Goal: Task Accomplishment & Management: Complete application form

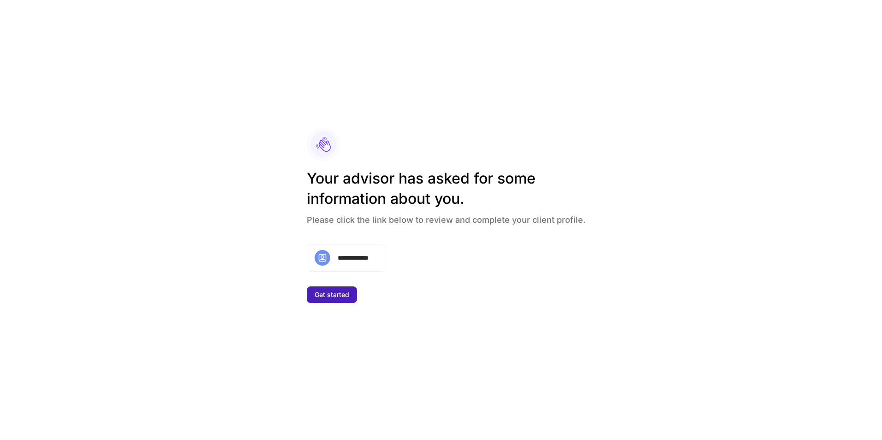
click at [345, 299] on button "Get started" at bounding box center [332, 294] width 50 height 17
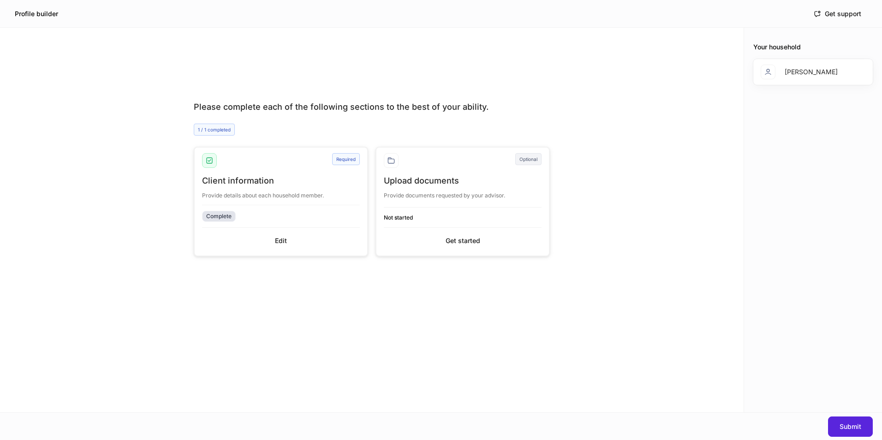
click at [224, 212] on div "Complete" at bounding box center [218, 216] width 25 height 9
click at [274, 239] on button "Edit" at bounding box center [281, 240] width 158 height 15
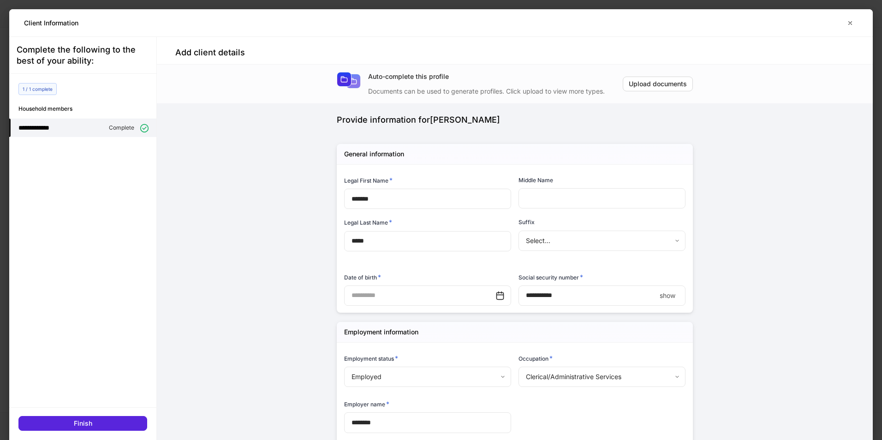
type input "**********"
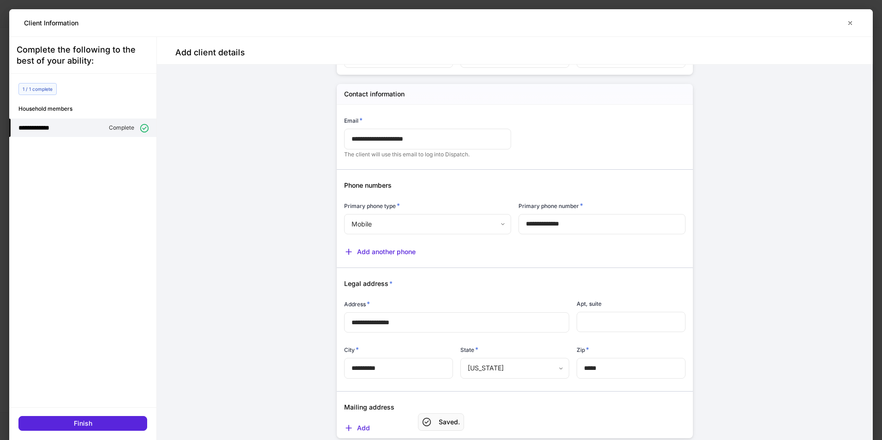
scroll to position [28, 0]
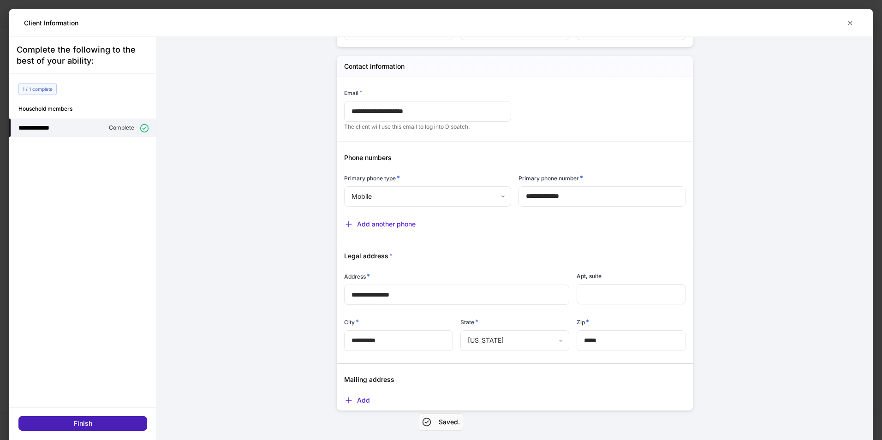
click at [118, 417] on button "Finish" at bounding box center [82, 423] width 129 height 15
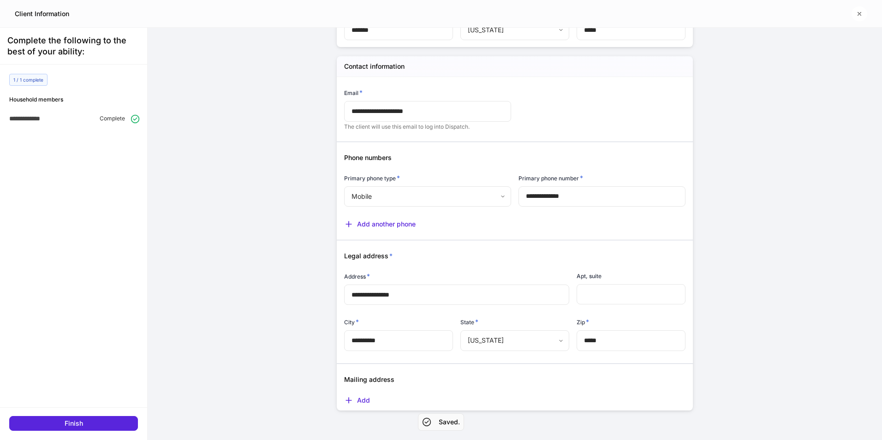
scroll to position [479, 0]
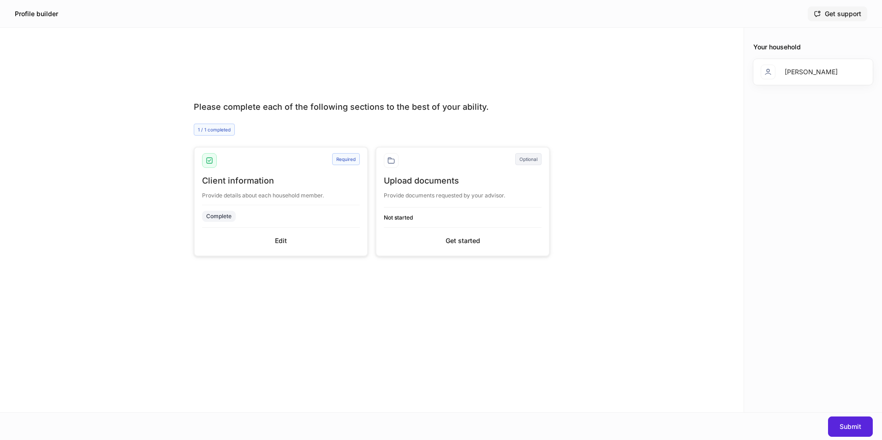
click at [837, 18] on button "Get support" at bounding box center [838, 13] width 60 height 15
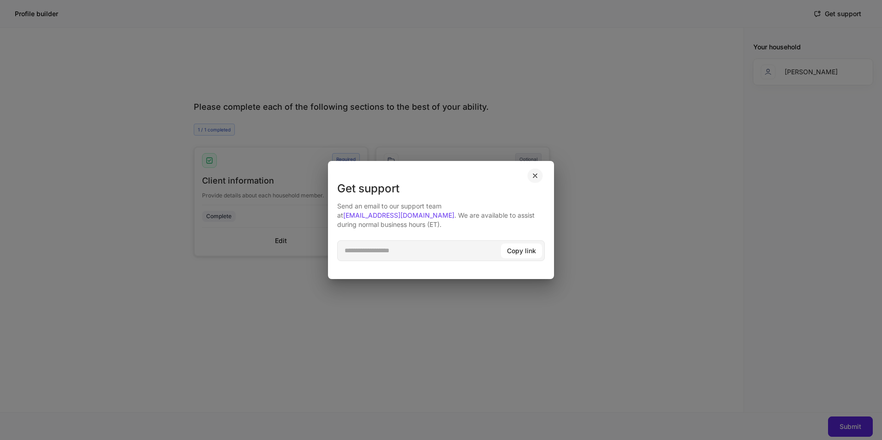
click at [538, 179] on icon "button" at bounding box center [534, 175] width 7 height 7
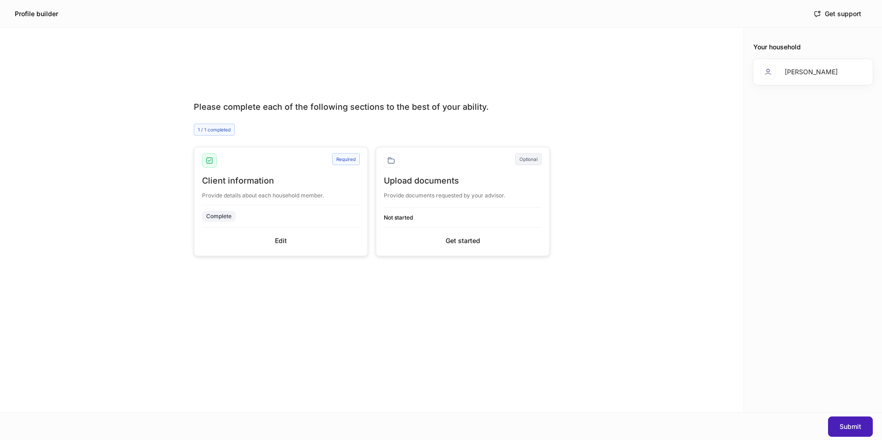
click at [846, 420] on button "Submit" at bounding box center [850, 427] width 45 height 20
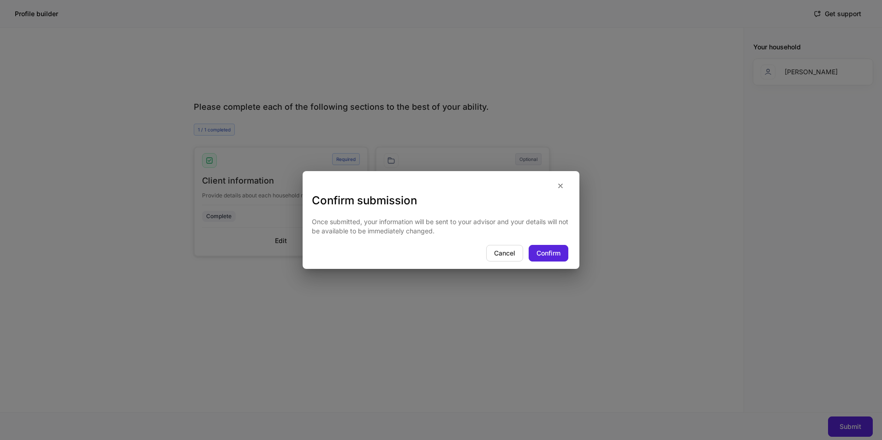
click at [549, 241] on div "Once submitted, your information will be sent to your advisor and your details …" at bounding box center [441, 226] width 277 height 37
click at [550, 246] on button "Confirm" at bounding box center [549, 253] width 40 height 17
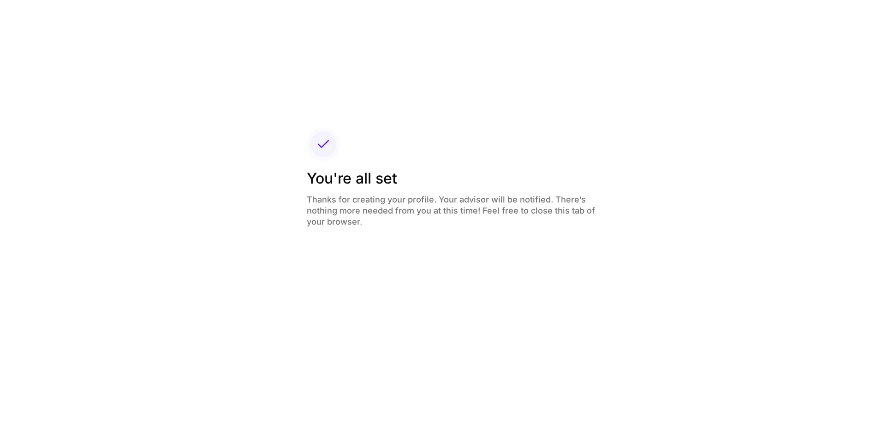
drag, startPoint x: 309, startPoint y: 82, endPoint x: 312, endPoint y: 71, distance: 11.7
click at [309, 82] on div "You're all set Thanks for creating your profile. Your advisor will be notified.…" at bounding box center [441, 220] width 882 height 440
